Goal: Task Accomplishment & Management: Complete application form

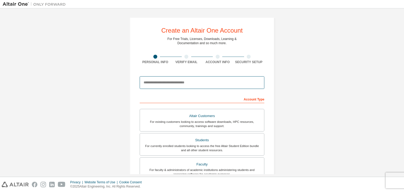
click at [193, 81] on input "email" at bounding box center [202, 82] width 125 height 13
type input "**********"
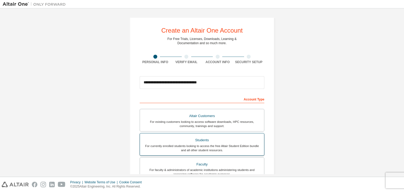
click at [204, 138] on div "Students" at bounding box center [202, 140] width 118 height 7
click at [197, 147] on div "For currently enrolled students looking to access the free Altair Student Editi…" at bounding box center [202, 148] width 118 height 8
click at [322, 107] on div "**********" at bounding box center [202, 150] width 399 height 279
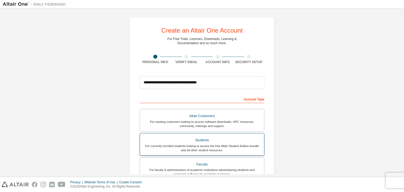
click at [199, 138] on div "Students" at bounding box center [202, 140] width 118 height 7
click at [175, 152] on label "Students For currently enrolled students looking to access the free Altair Stud…" at bounding box center [202, 144] width 125 height 23
click at [205, 138] on div "Students" at bounding box center [202, 140] width 118 height 7
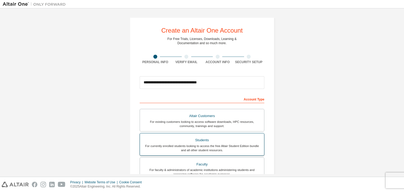
click at [205, 138] on div "Students" at bounding box center [202, 140] width 118 height 7
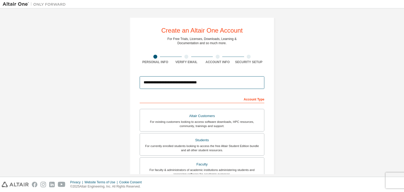
click at [209, 78] on input "**********" at bounding box center [202, 82] width 125 height 13
click at [346, 90] on div "**********" at bounding box center [202, 150] width 399 height 279
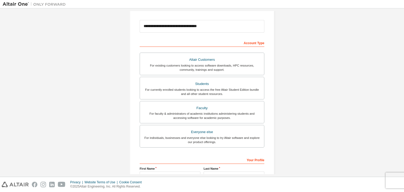
scroll to position [114, 0]
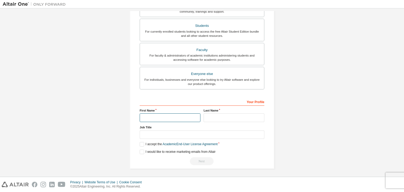
click at [194, 116] on input "text" at bounding box center [170, 117] width 61 height 9
type input "*****"
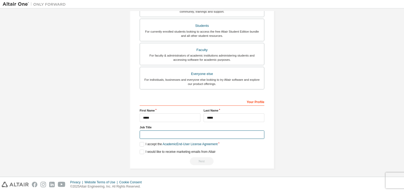
click at [168, 137] on input "text" at bounding box center [202, 134] width 125 height 9
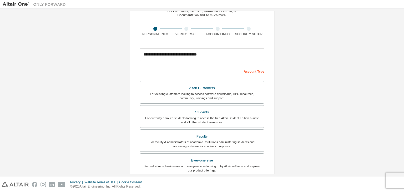
scroll to position [28, 0]
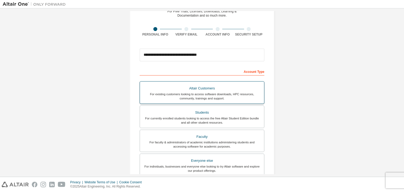
click at [189, 92] on div "For existing customers looking to access software downloads, HPC resources, com…" at bounding box center [202, 96] width 118 height 8
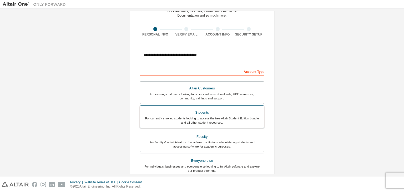
click at [199, 121] on div "For currently enrolled students looking to access the free Altair Student Editi…" at bounding box center [202, 120] width 118 height 8
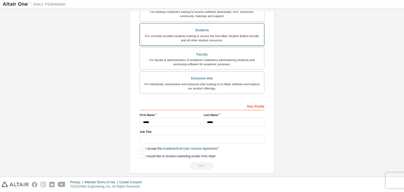
scroll to position [114, 0]
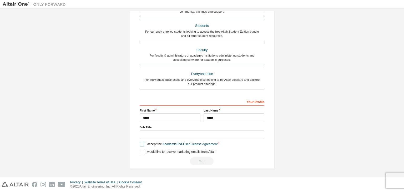
click at [150, 143] on label "I accept the Academic End-User License Agreement" at bounding box center [179, 144] width 78 height 4
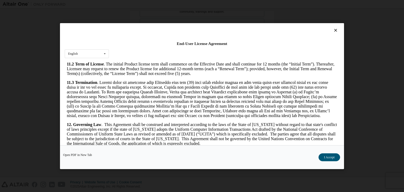
scroll to position [879, 0]
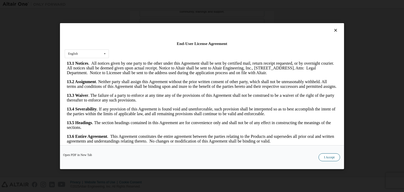
click at [322, 158] on button "I Accept" at bounding box center [330, 157] width 22 height 8
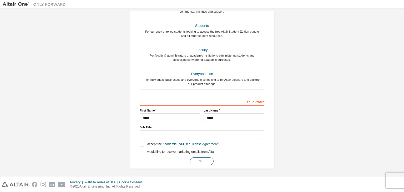
click at [198, 160] on button "Next" at bounding box center [202, 161] width 24 height 8
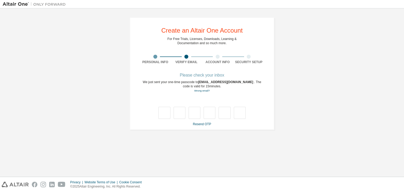
scroll to position [0, 0]
type input "*"
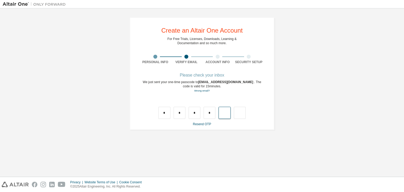
type input "*"
